Goal: Book appointment/travel/reservation

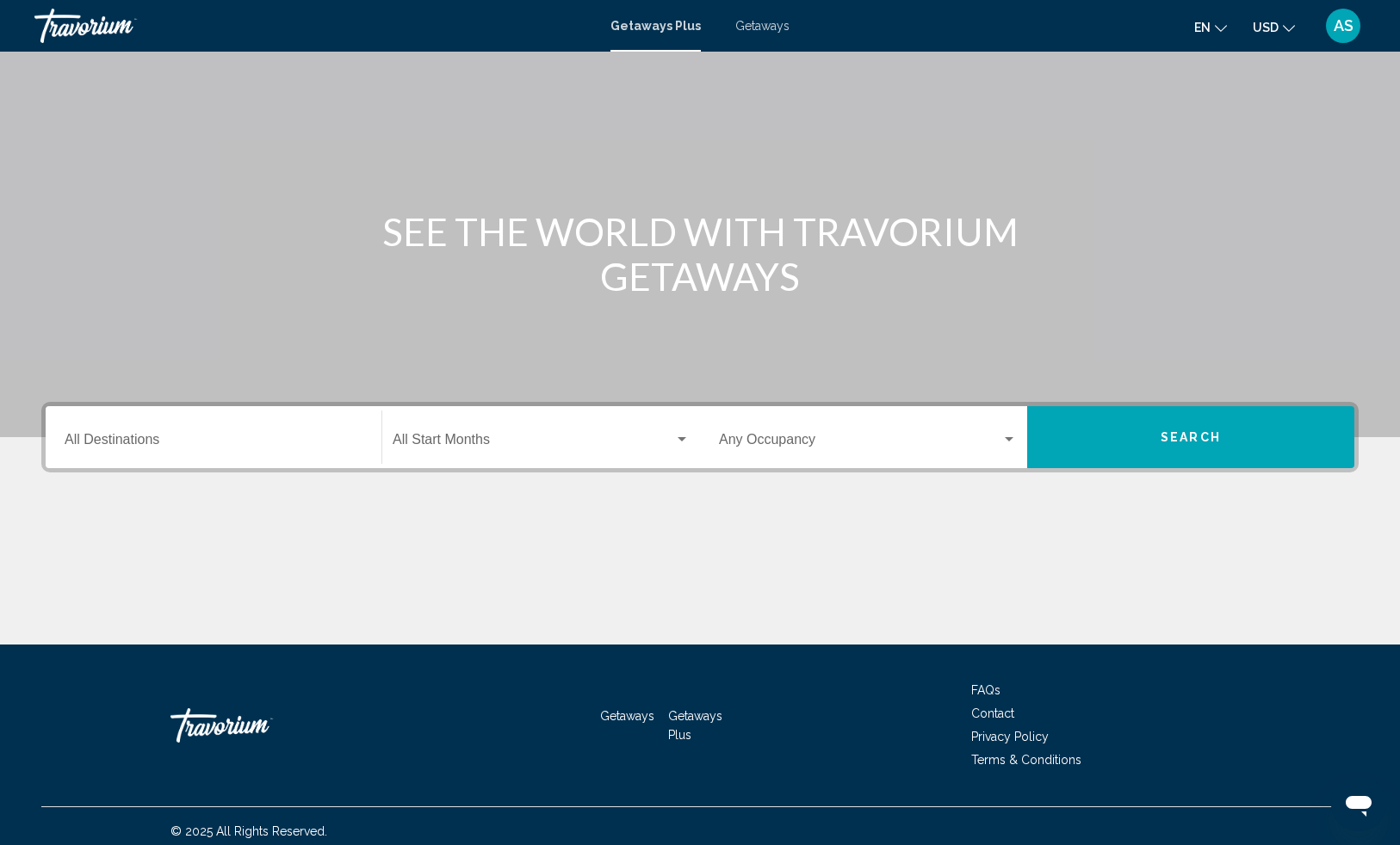
scroll to position [89, 0]
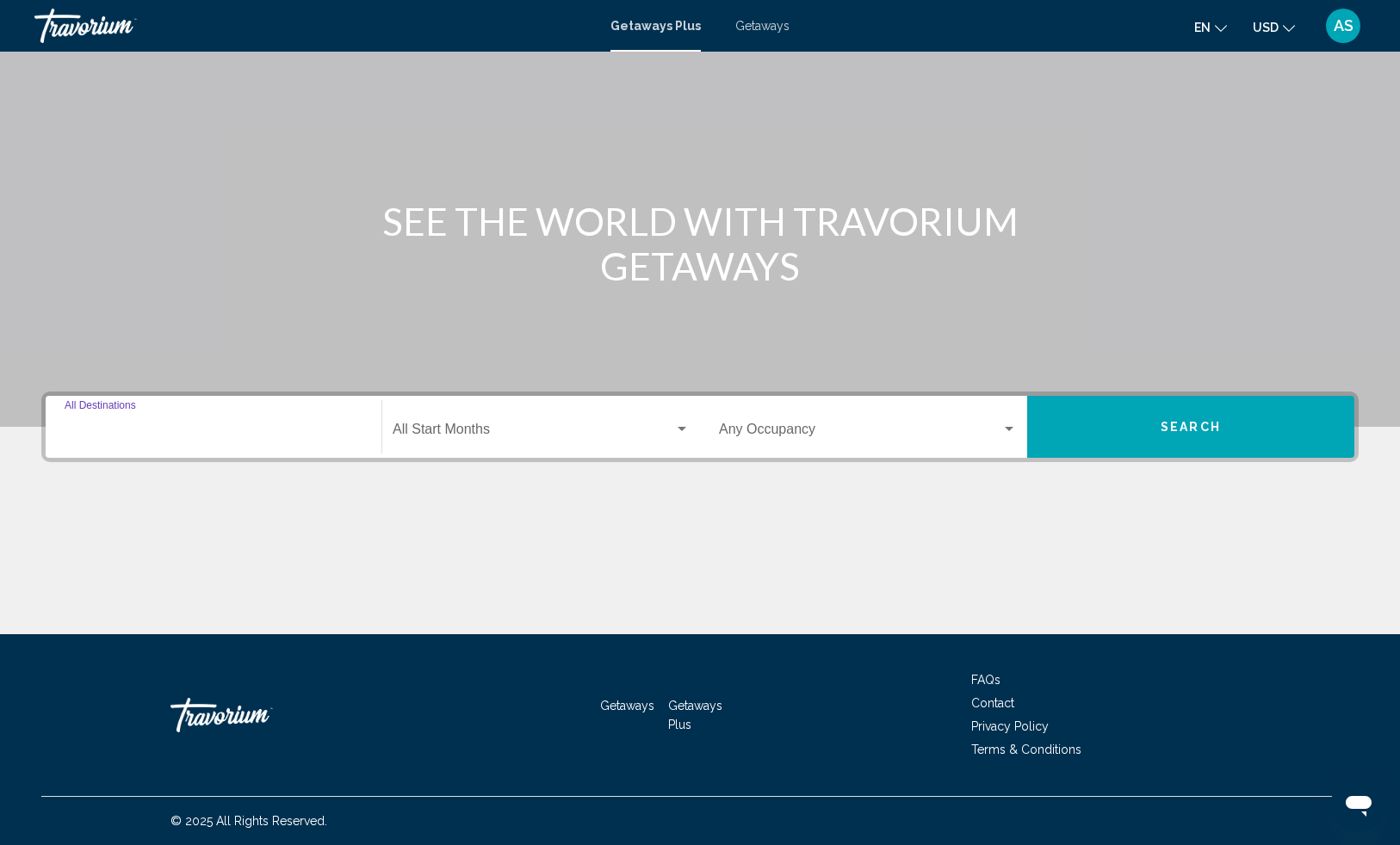
click at [311, 435] on input "Destination All Destinations" at bounding box center [214, 433] width 298 height 16
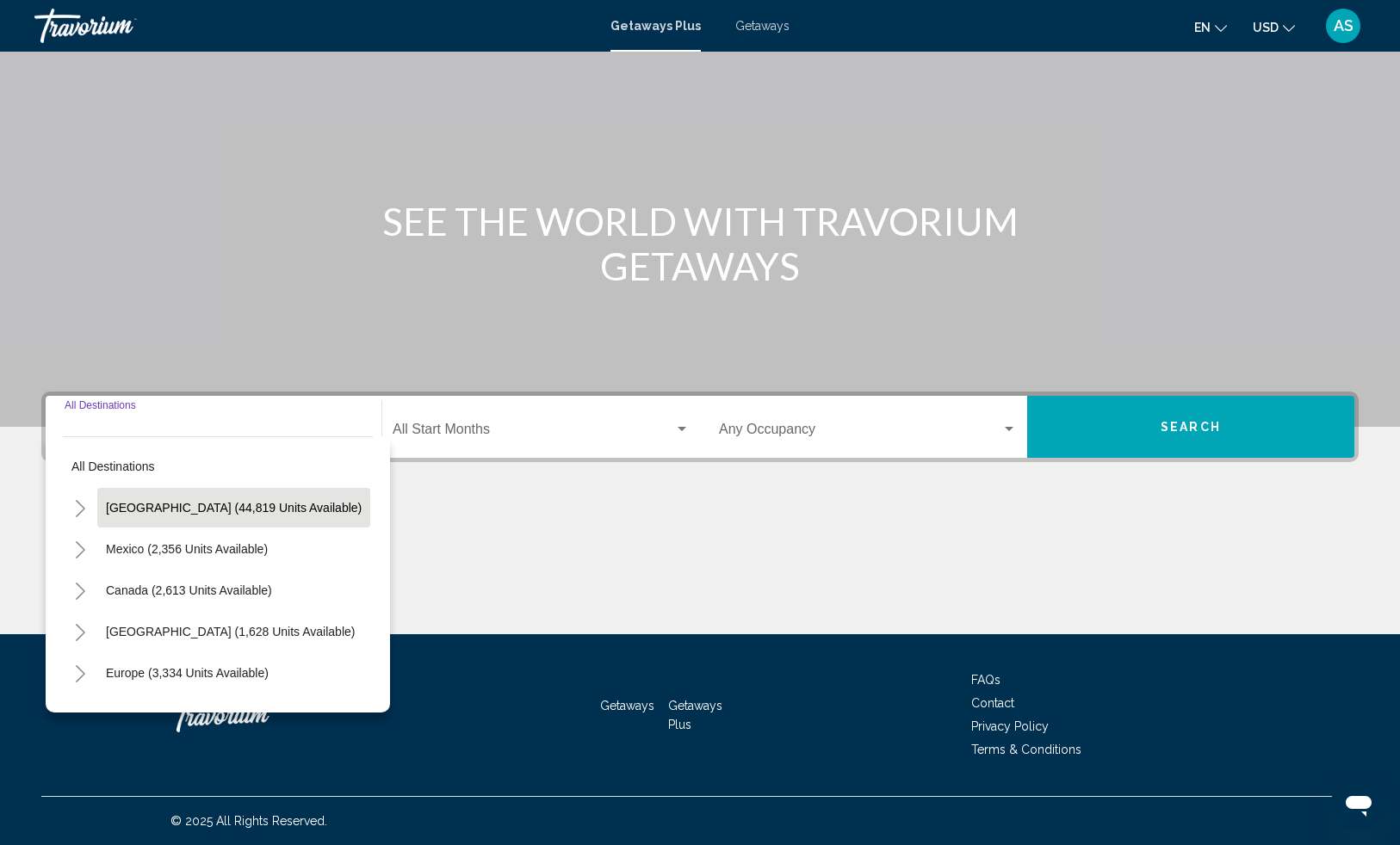
click at [174, 511] on span "[GEOGRAPHIC_DATA] (44,819 units available)" at bounding box center [233, 508] width 256 height 14
type input "**********"
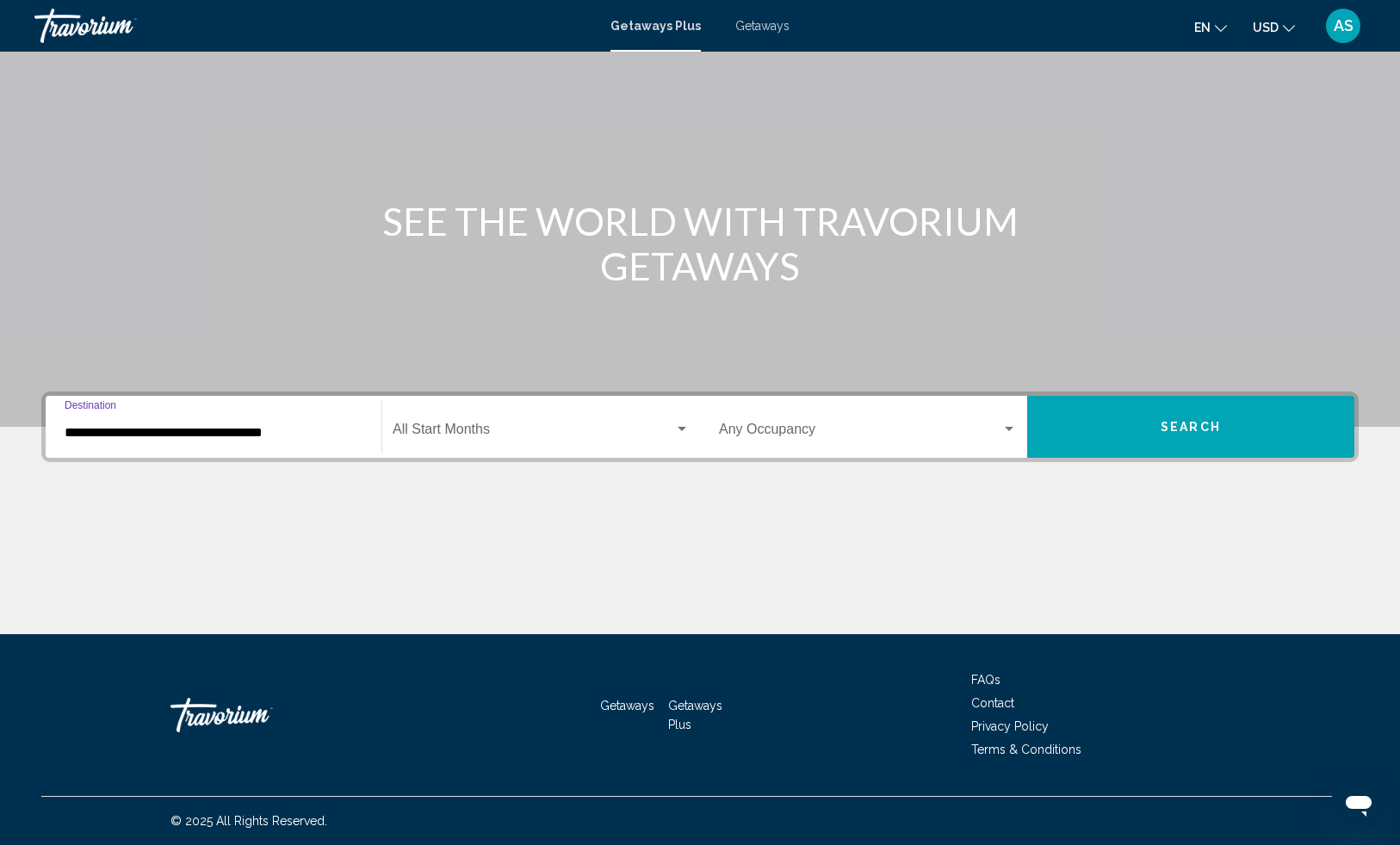
click at [677, 427] on div "Search widget" at bounding box center [681, 429] width 9 height 4
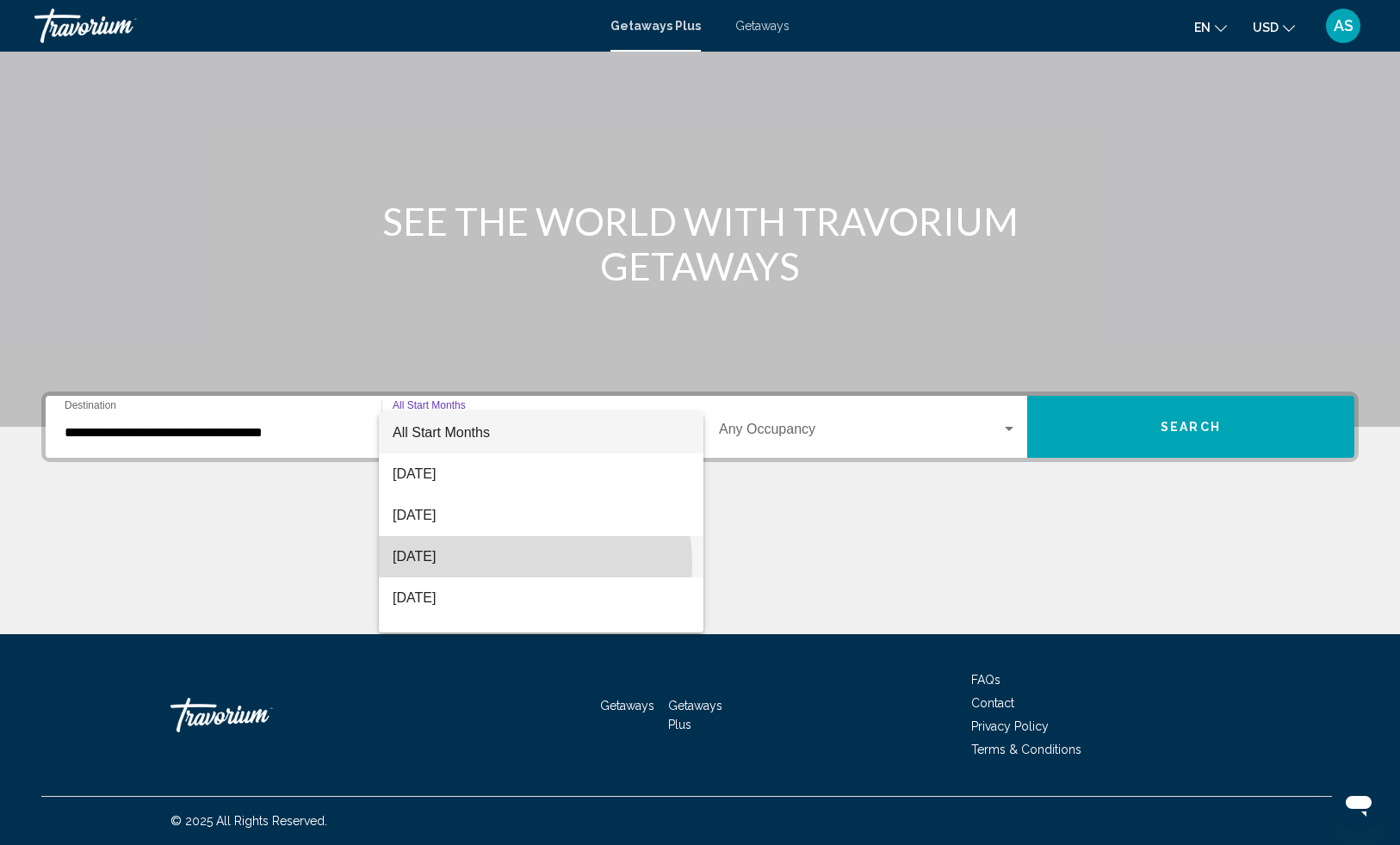
click at [477, 566] on span "[DATE]" at bounding box center [540, 557] width 297 height 41
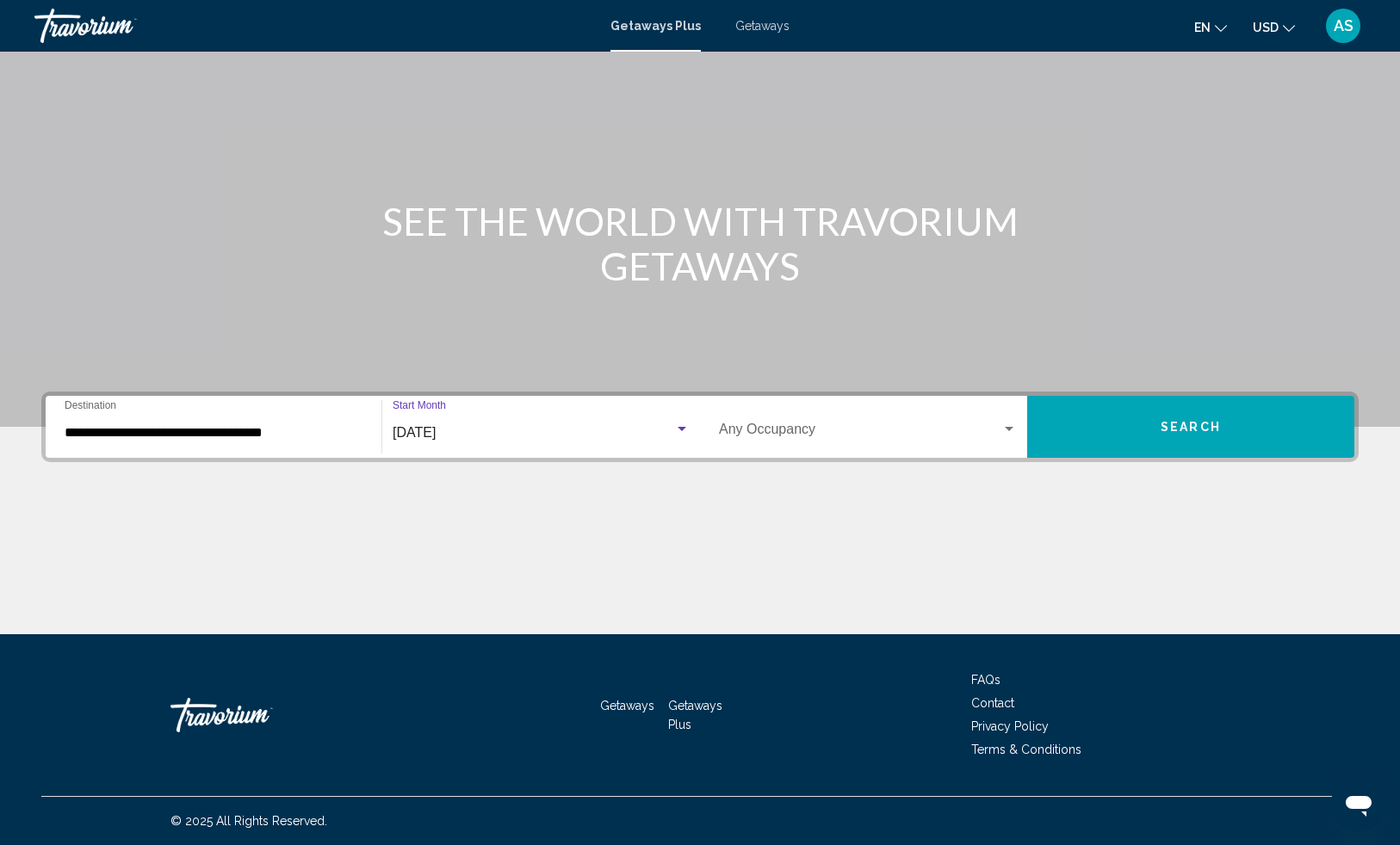
click at [1040, 415] on button "Search" at bounding box center [1191, 426] width 327 height 62
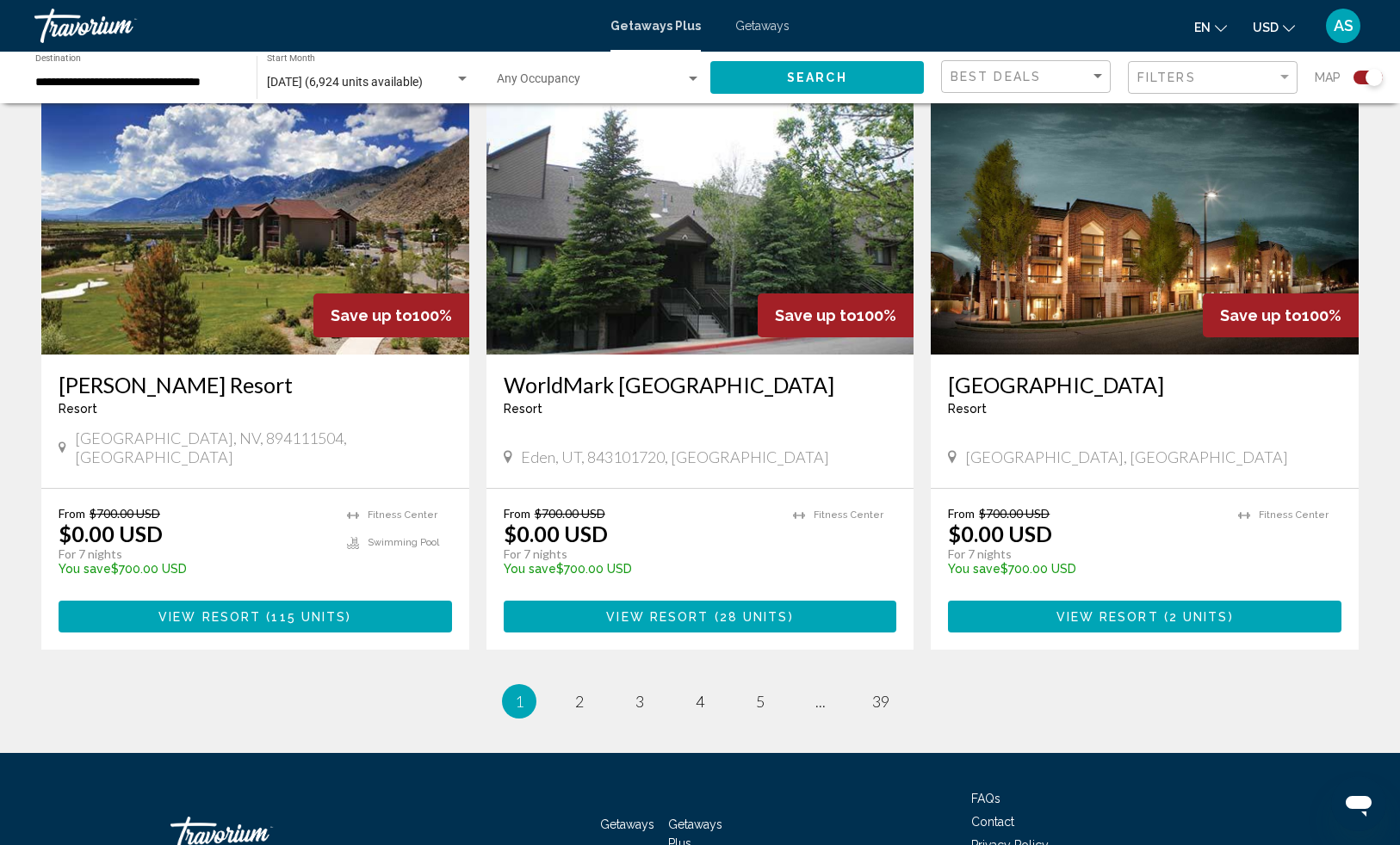
scroll to position [2420, 0]
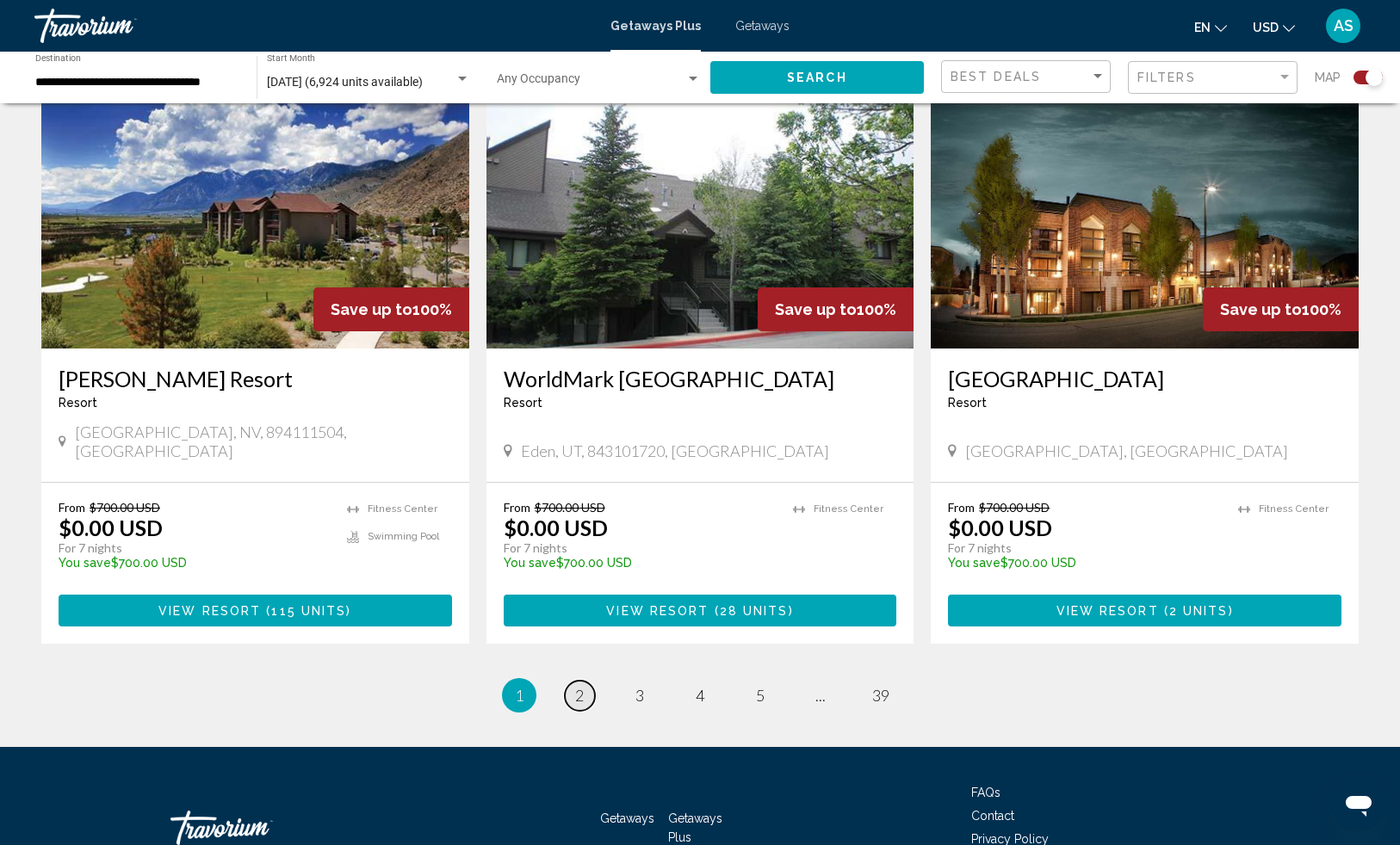
click at [576, 686] on span "2" at bounding box center [579, 695] width 9 height 19
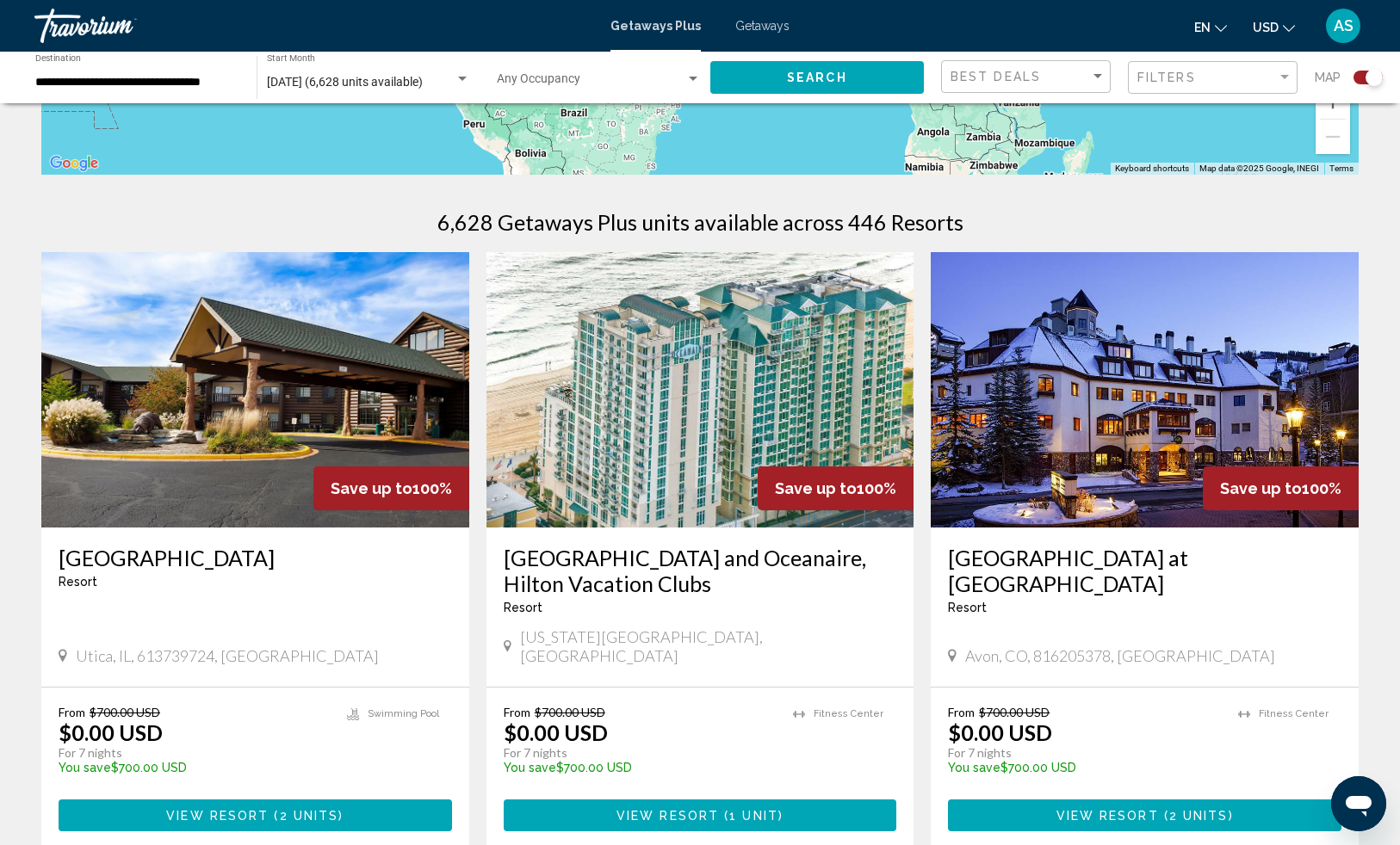
scroll to position [451, 0]
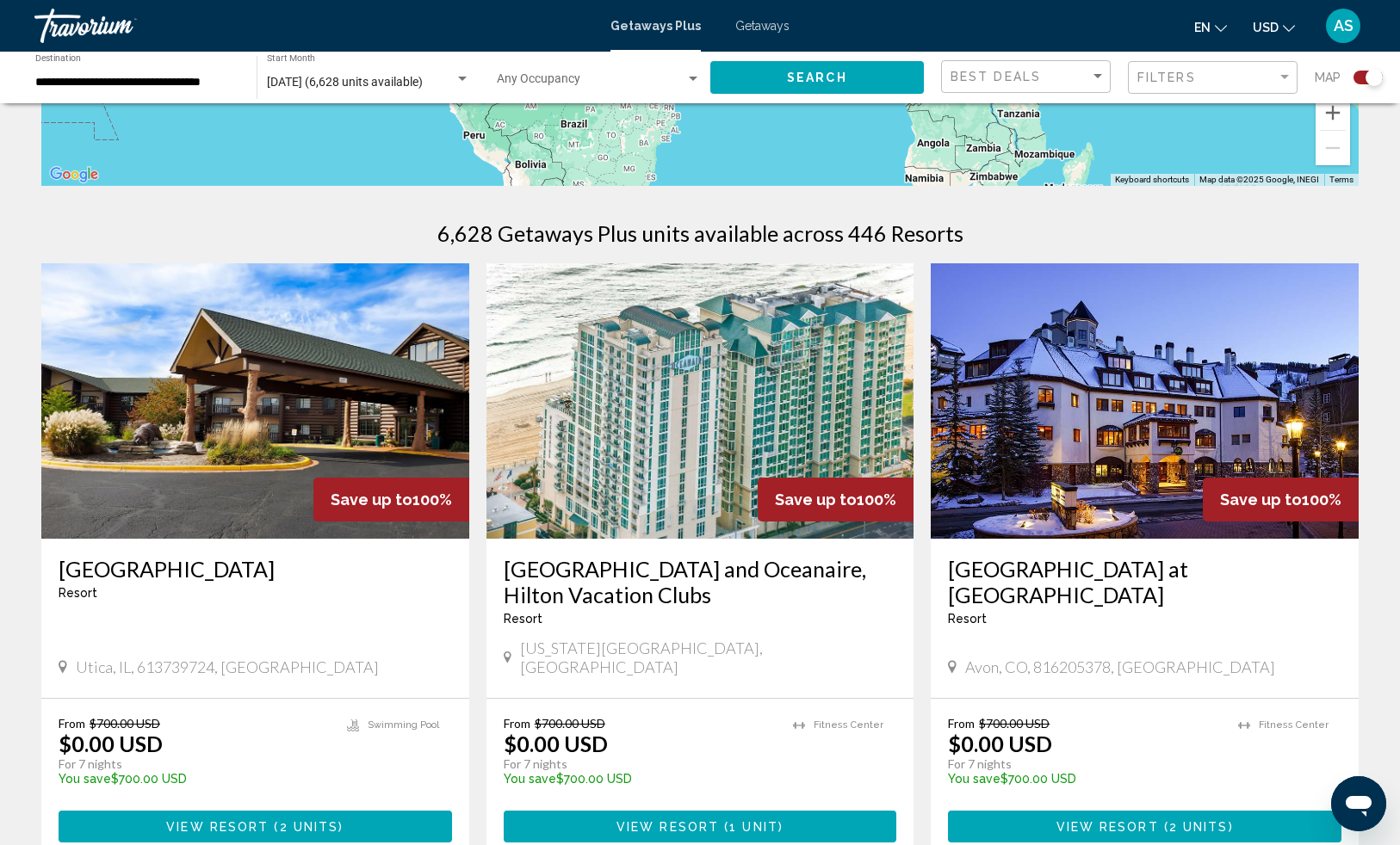
click at [1030, 811] on button "View Resort ( 2 units )" at bounding box center [1144, 826] width 393 height 31
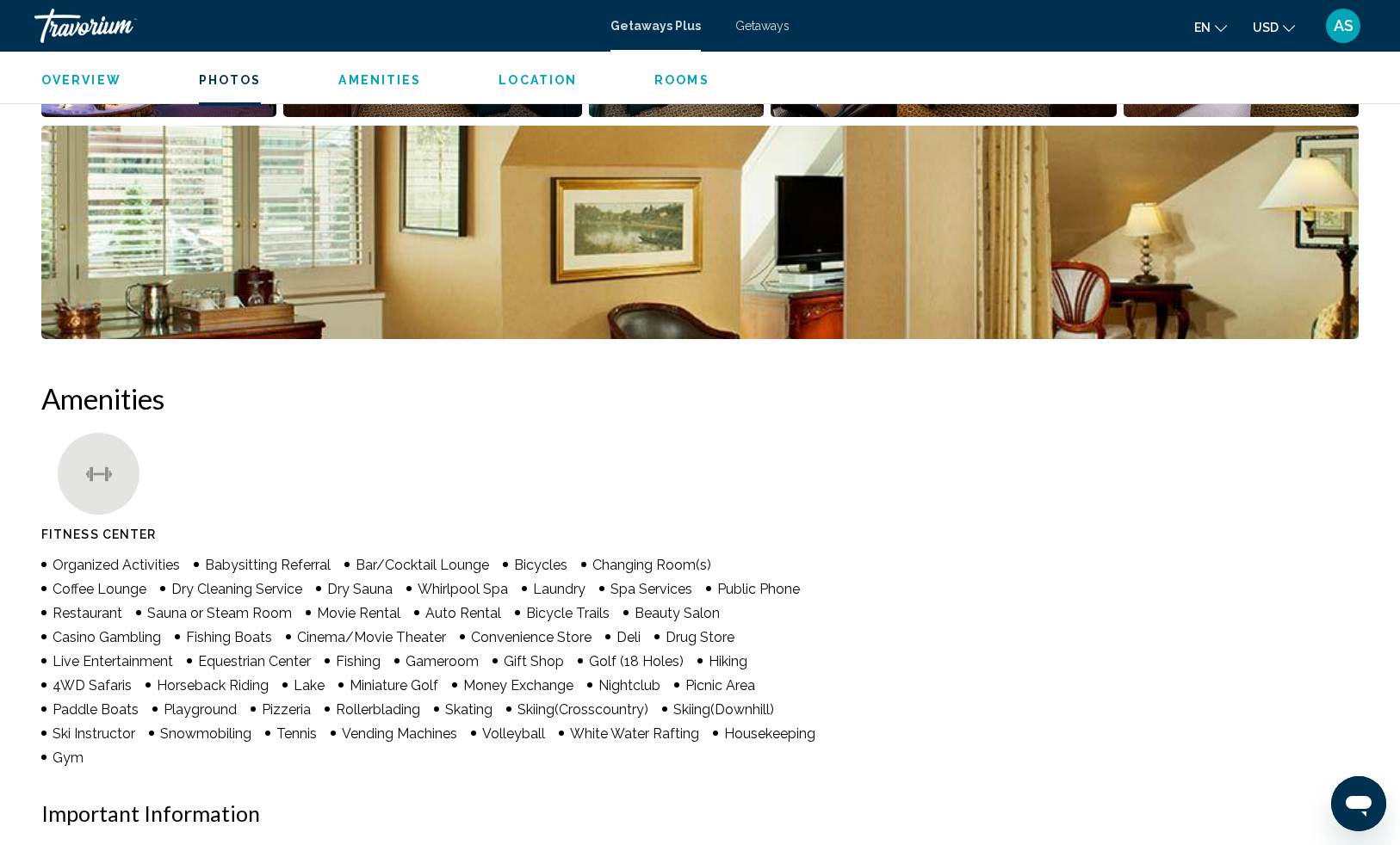
scroll to position [753, 0]
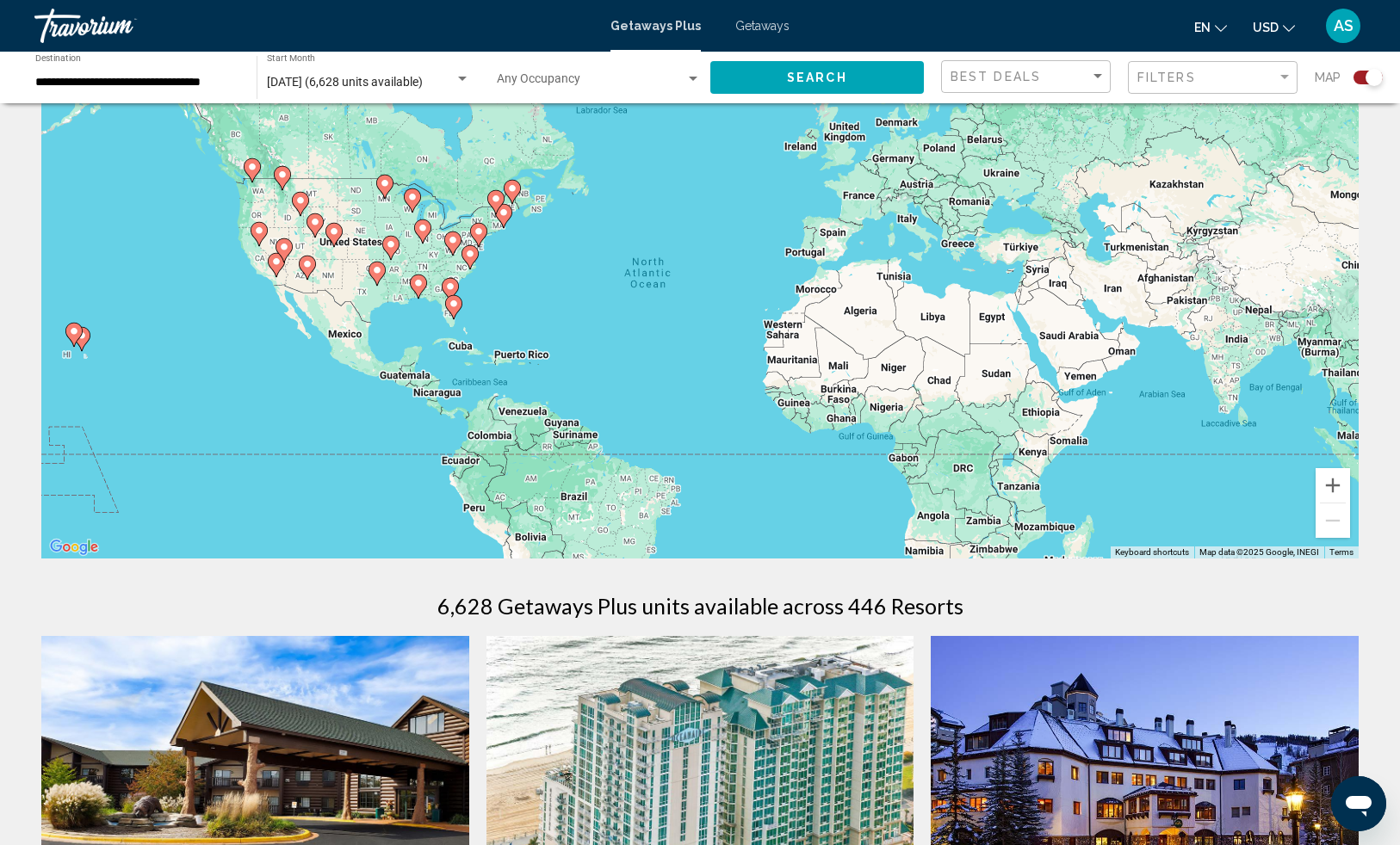
scroll to position [92, 0]
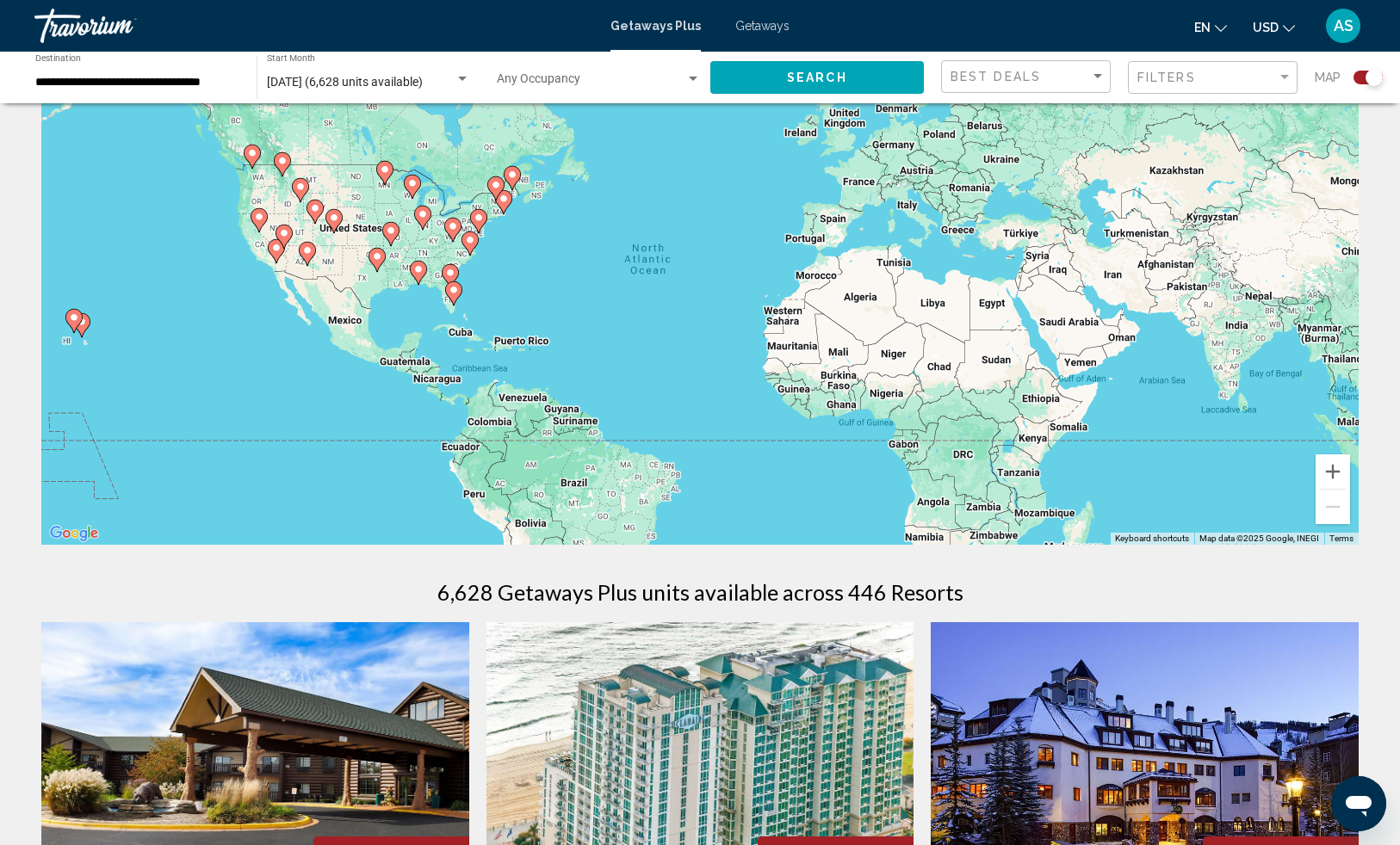
click at [380, 257] on image "Main content" at bounding box center [376, 256] width 11 height 11
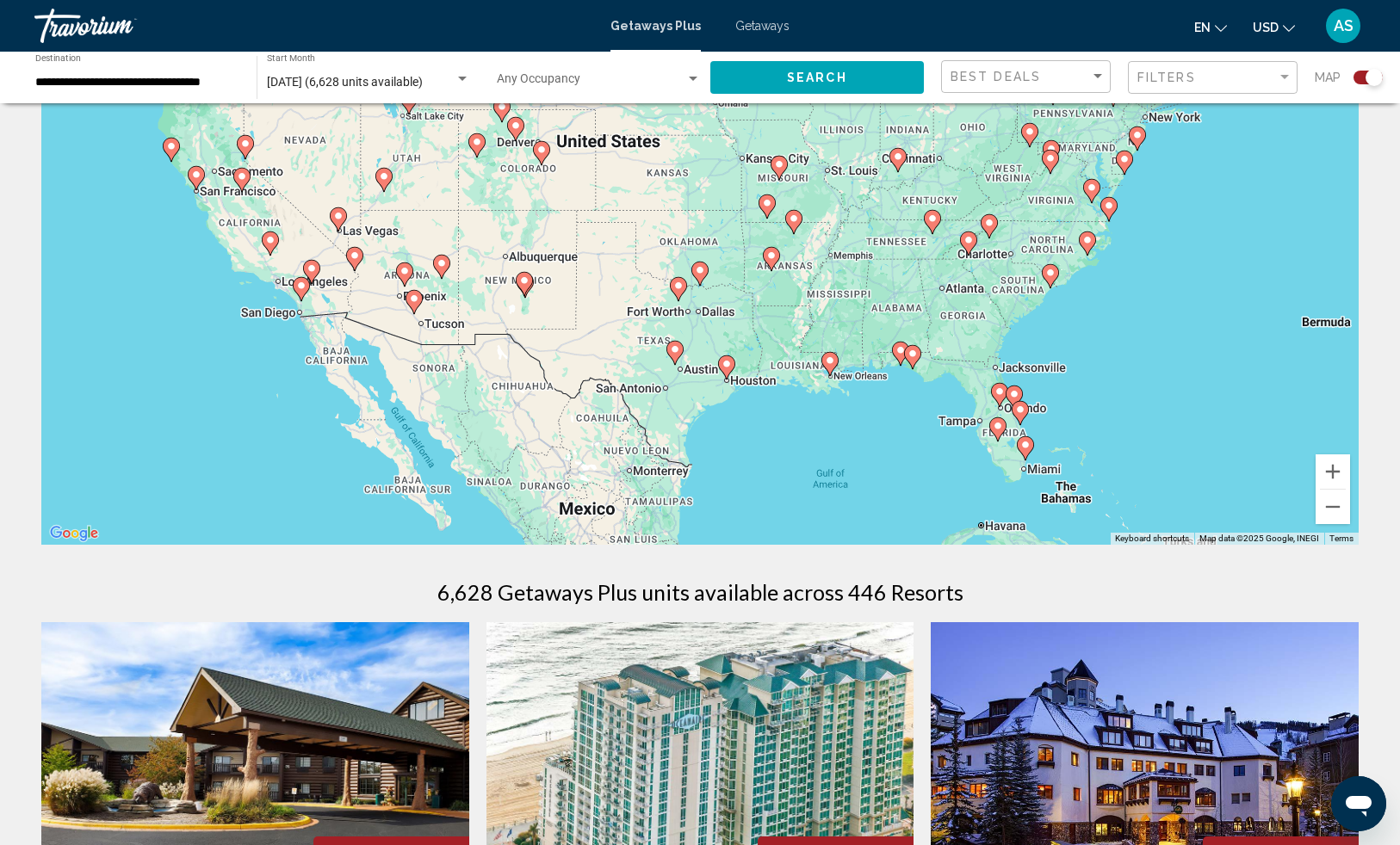
click at [680, 282] on image "Main content" at bounding box center [678, 285] width 11 height 11
click at [678, 288] on image "Main content" at bounding box center [678, 285] width 11 height 11
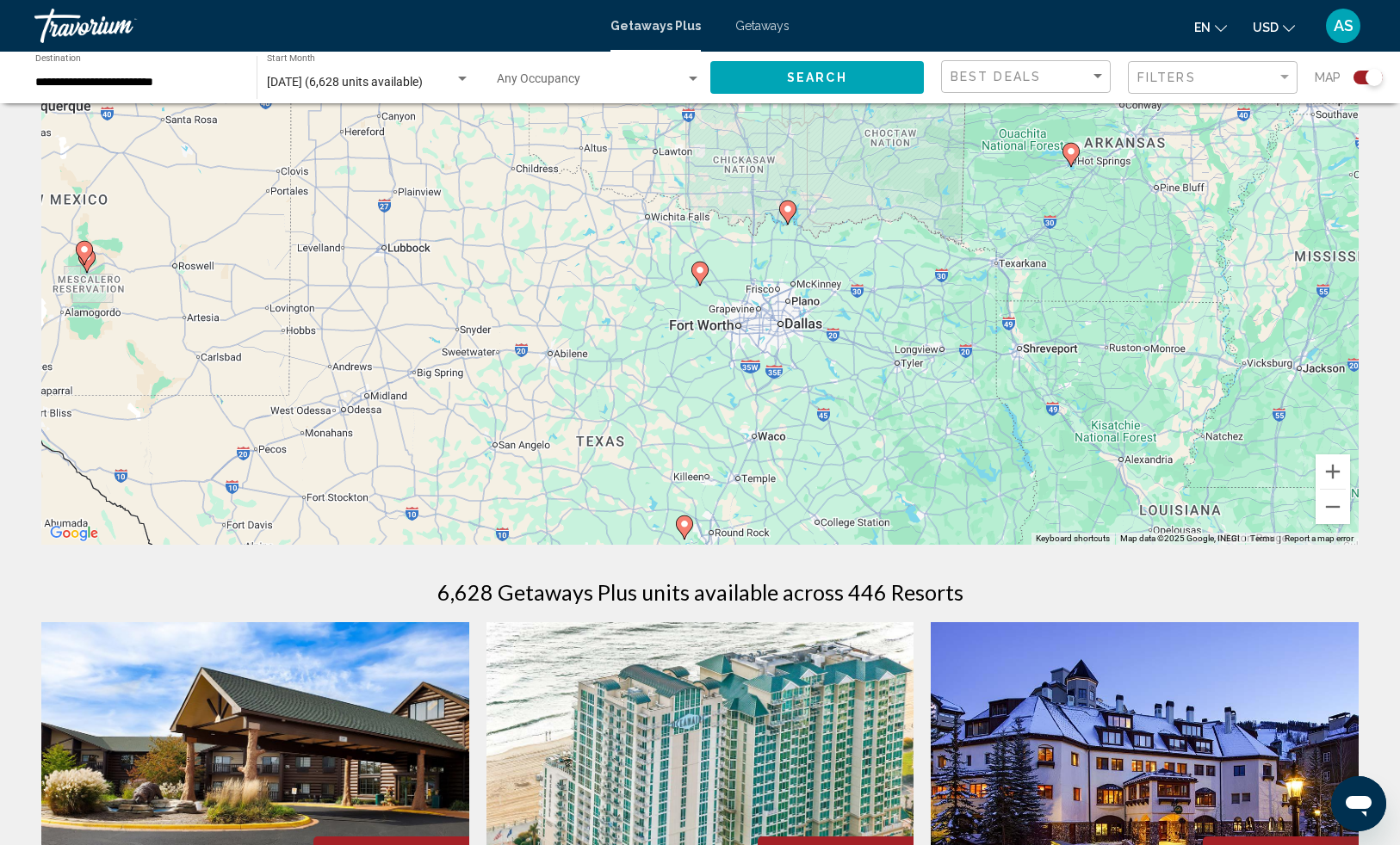
click at [699, 270] on image "Main content" at bounding box center [700, 270] width 11 height 11
type input "**********"
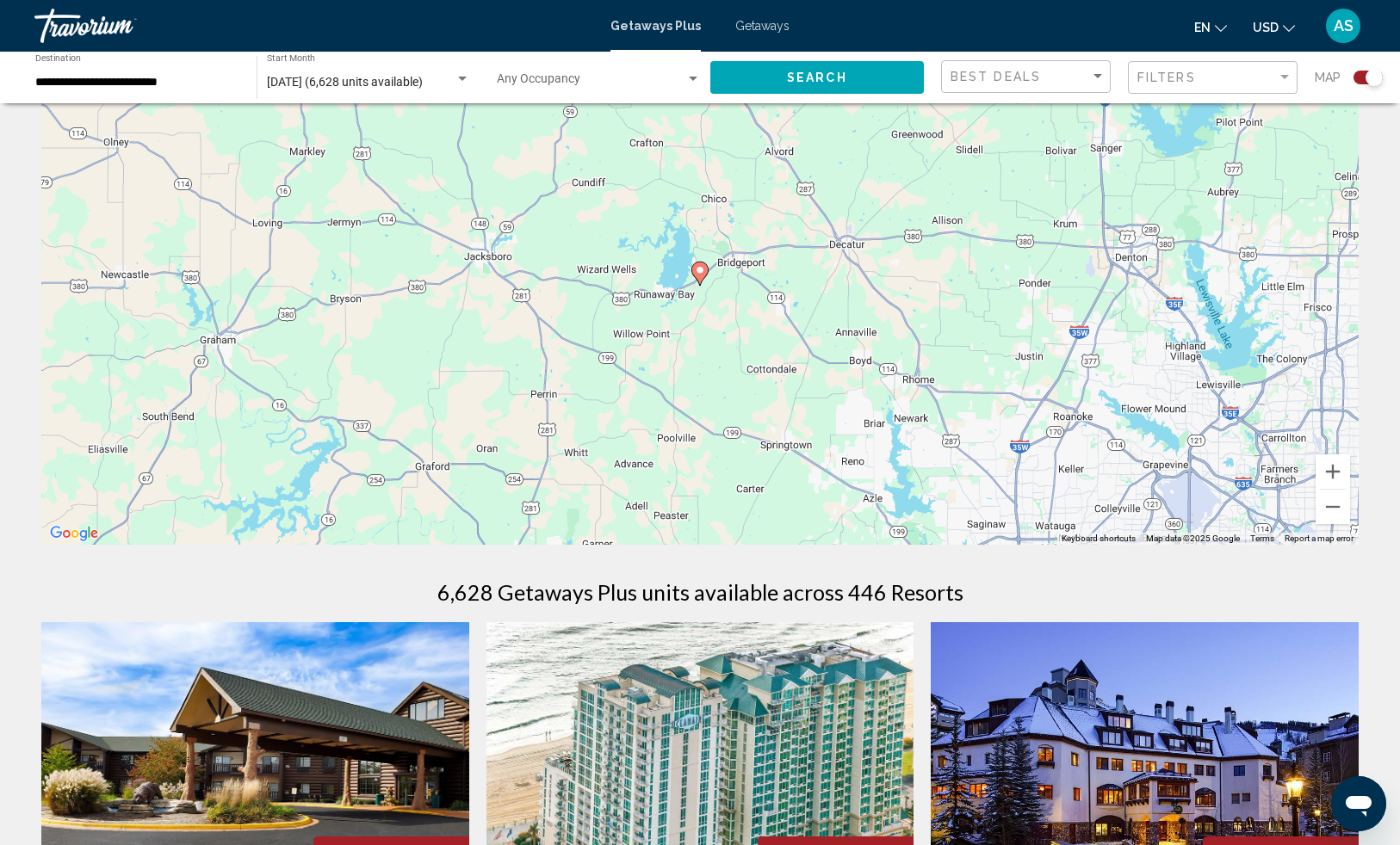
click at [699, 270] on image "Main content" at bounding box center [700, 270] width 11 height 11
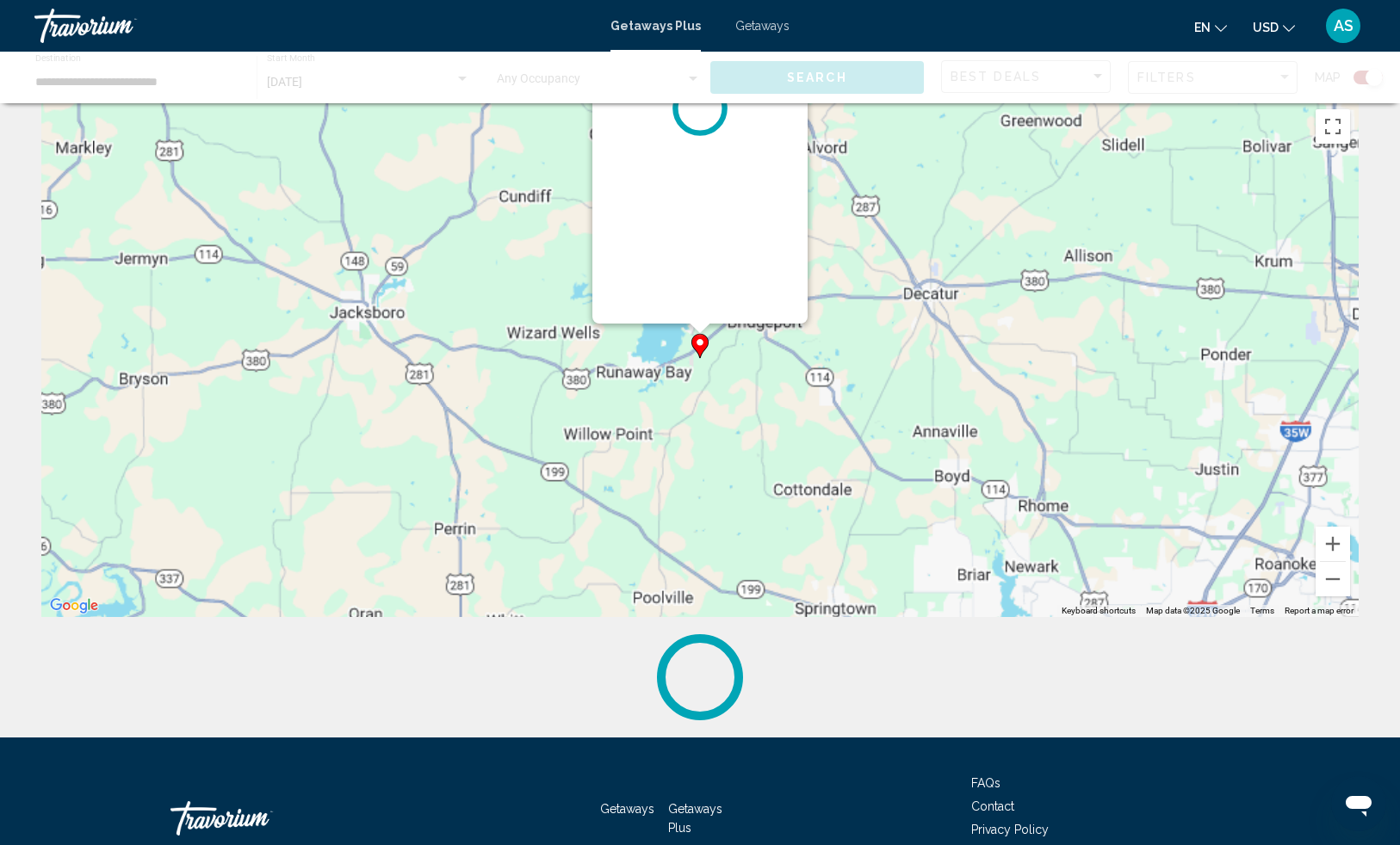
scroll to position [0, 0]
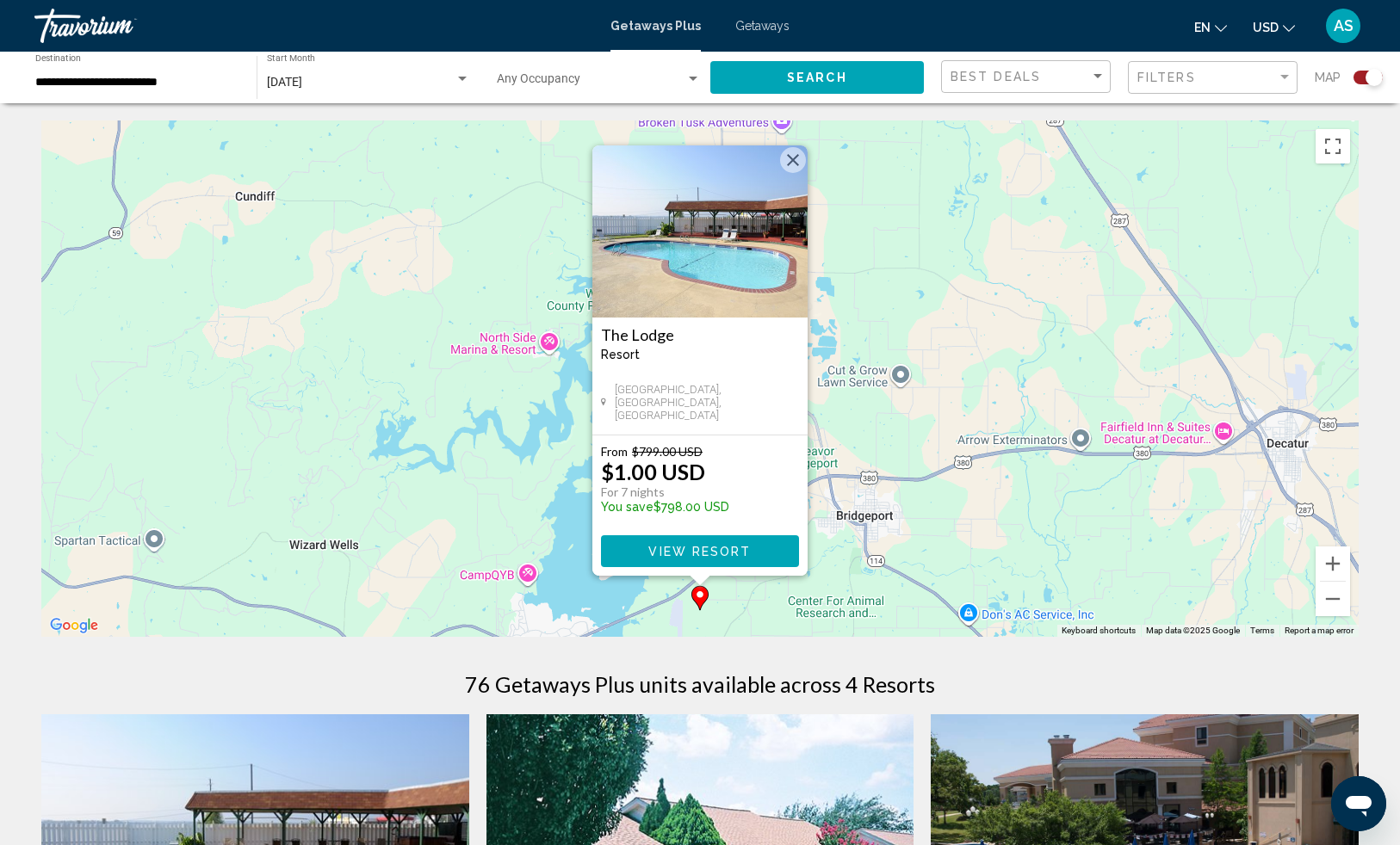
click at [700, 549] on span "View Resort" at bounding box center [699, 552] width 103 height 14
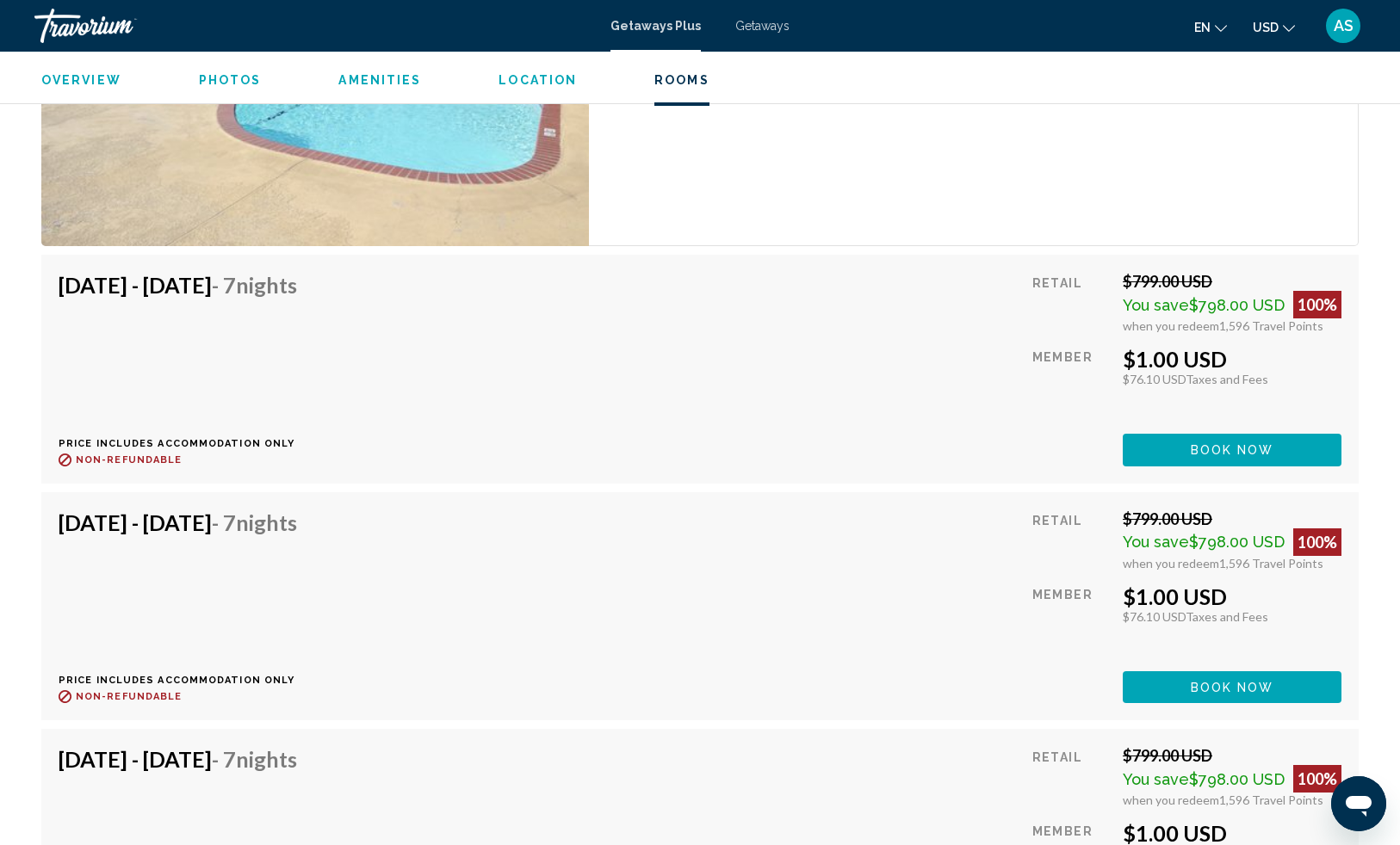
scroll to position [3607, 0]
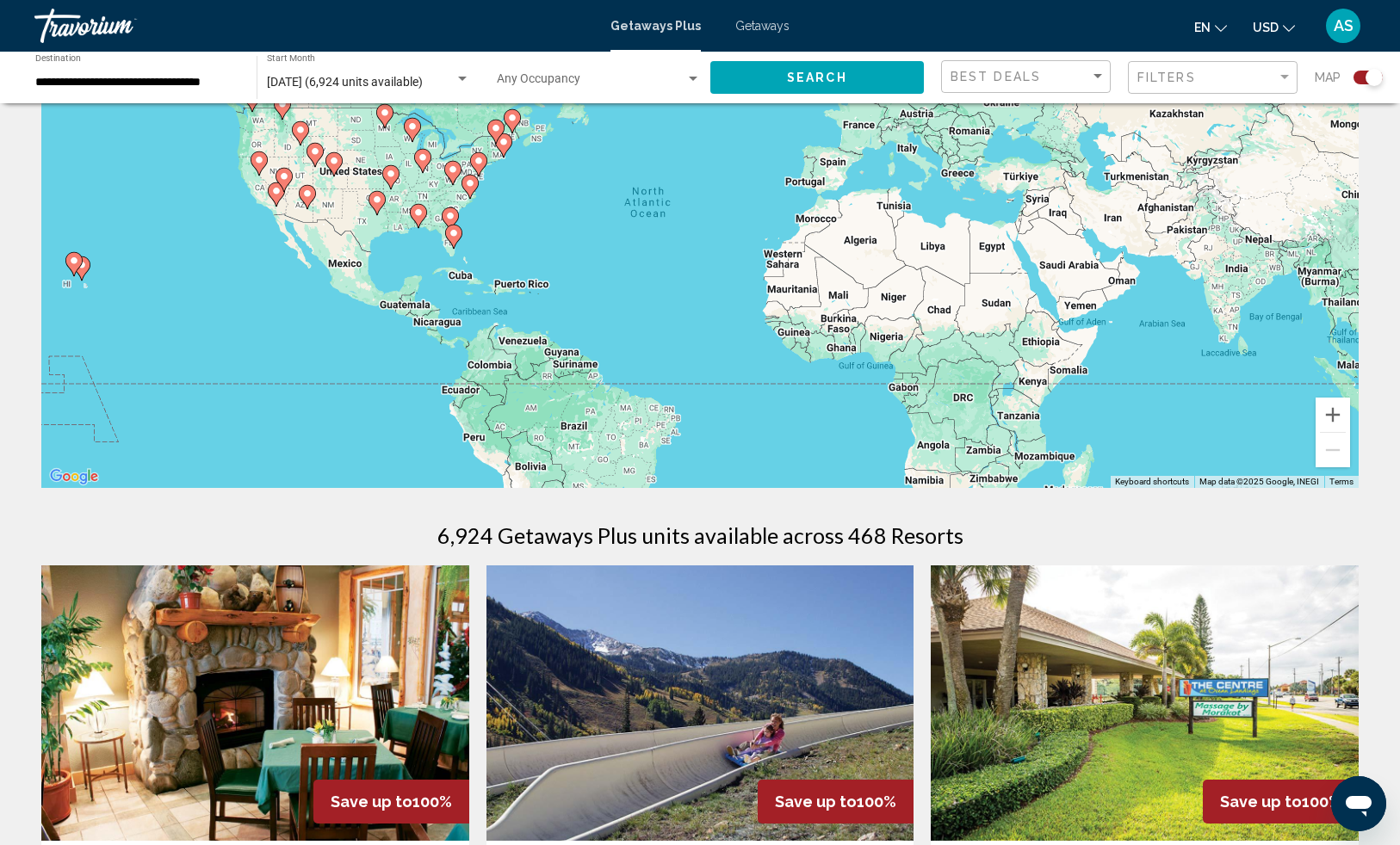
scroll to position [150, 0]
click at [362, 220] on div "To activate drag with keyboard, press Alt + Enter. Once in keyboard drag state,…" at bounding box center [700, 228] width 1318 height 517
click at [376, 211] on icon "Main content" at bounding box center [377, 202] width 16 height 23
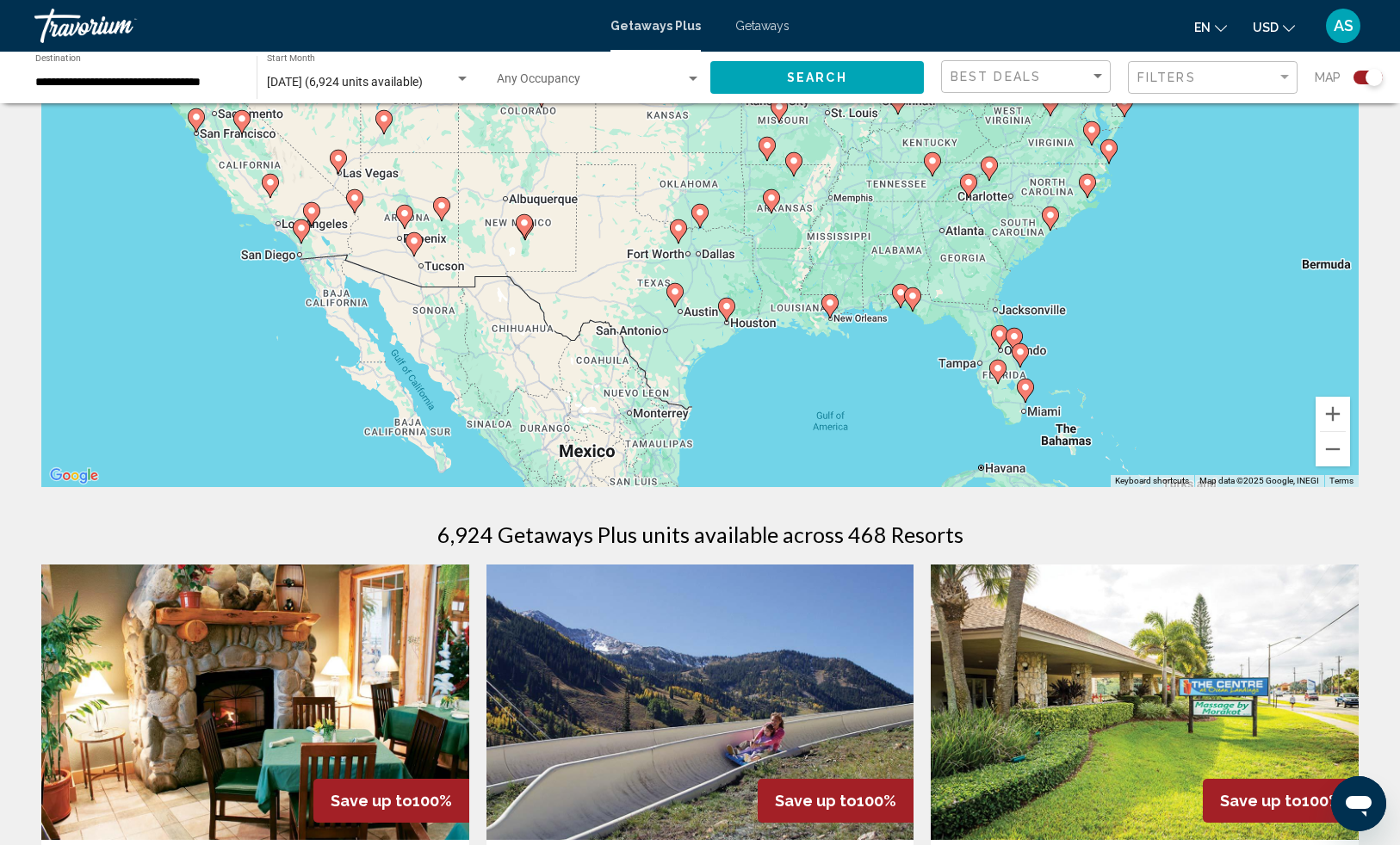
click at [699, 221] on icon "Main content" at bounding box center [700, 216] width 16 height 23
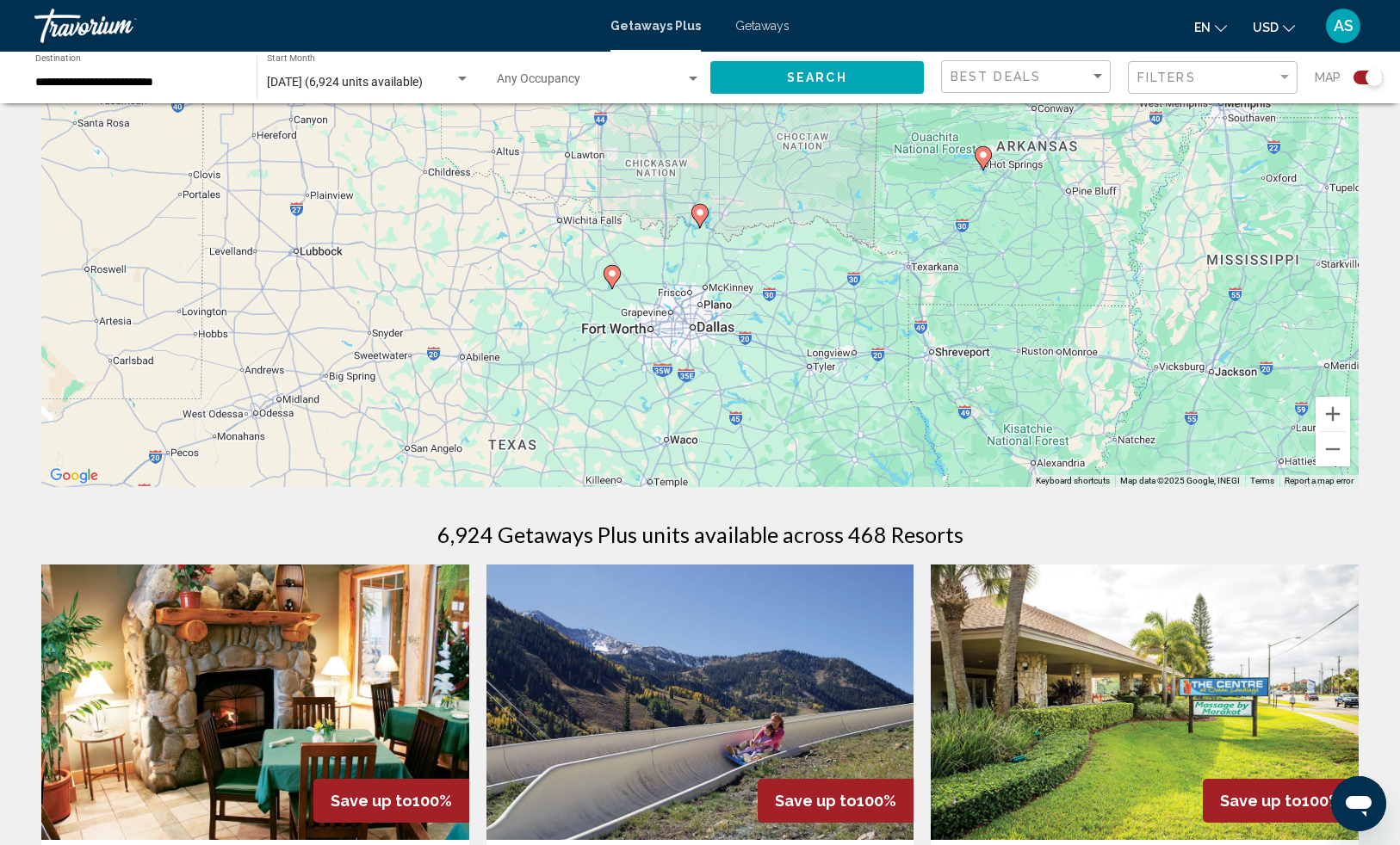
click at [700, 216] on image "Main content" at bounding box center [700, 213] width 11 height 11
type input "**********"
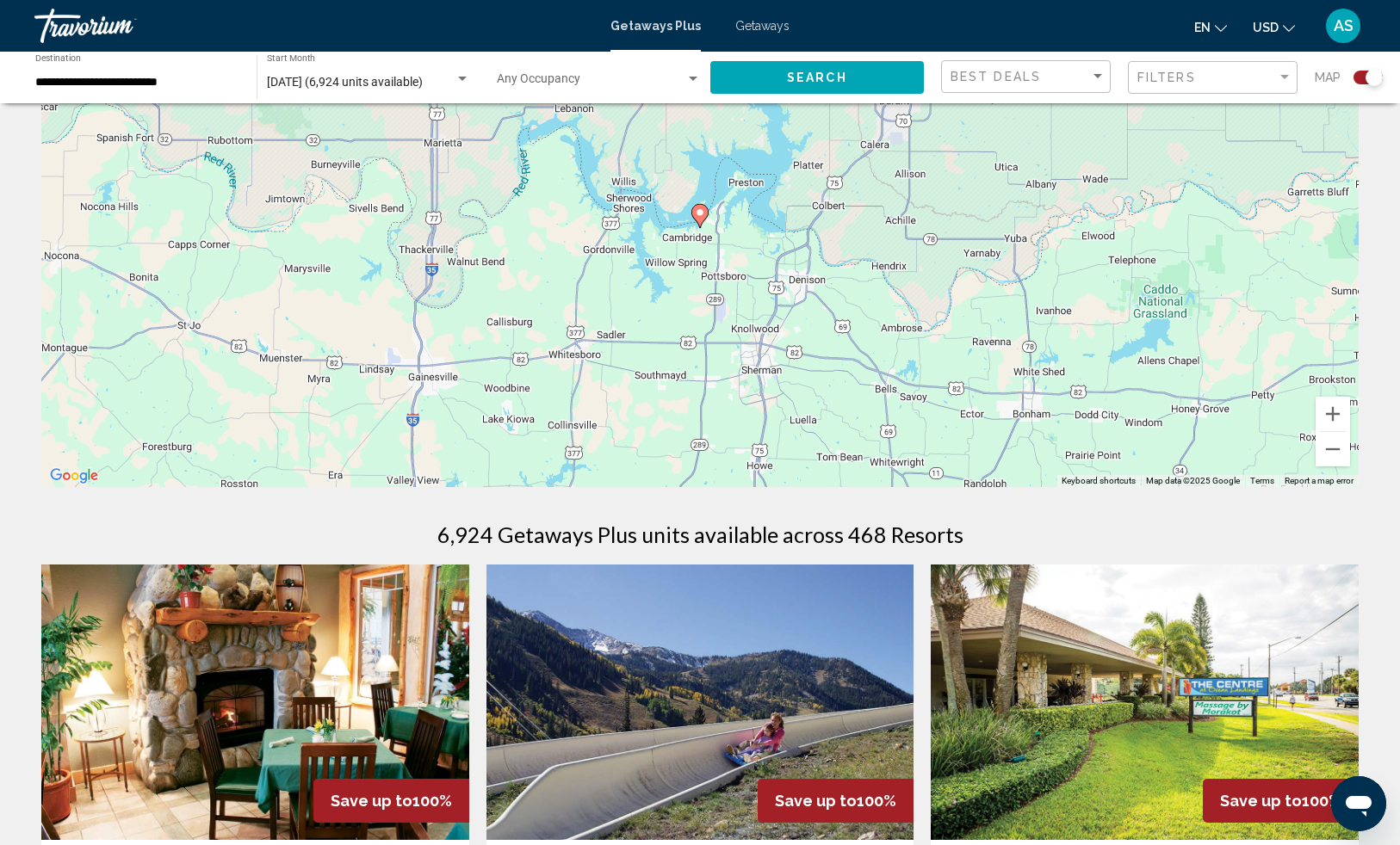
click at [697, 214] on image "Main content" at bounding box center [700, 213] width 11 height 11
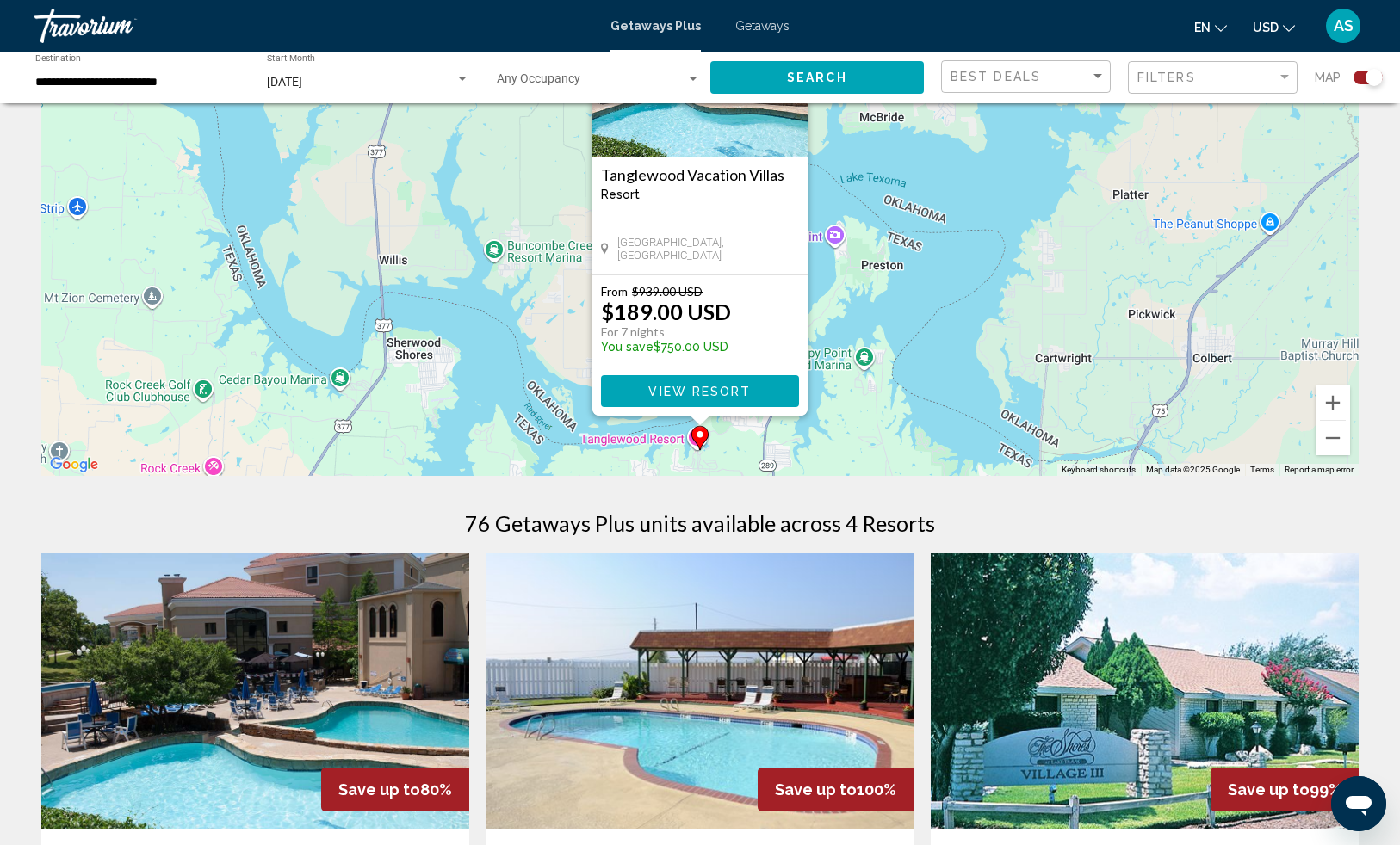
scroll to position [0, 0]
